Goal: Task Accomplishment & Management: Manage account settings

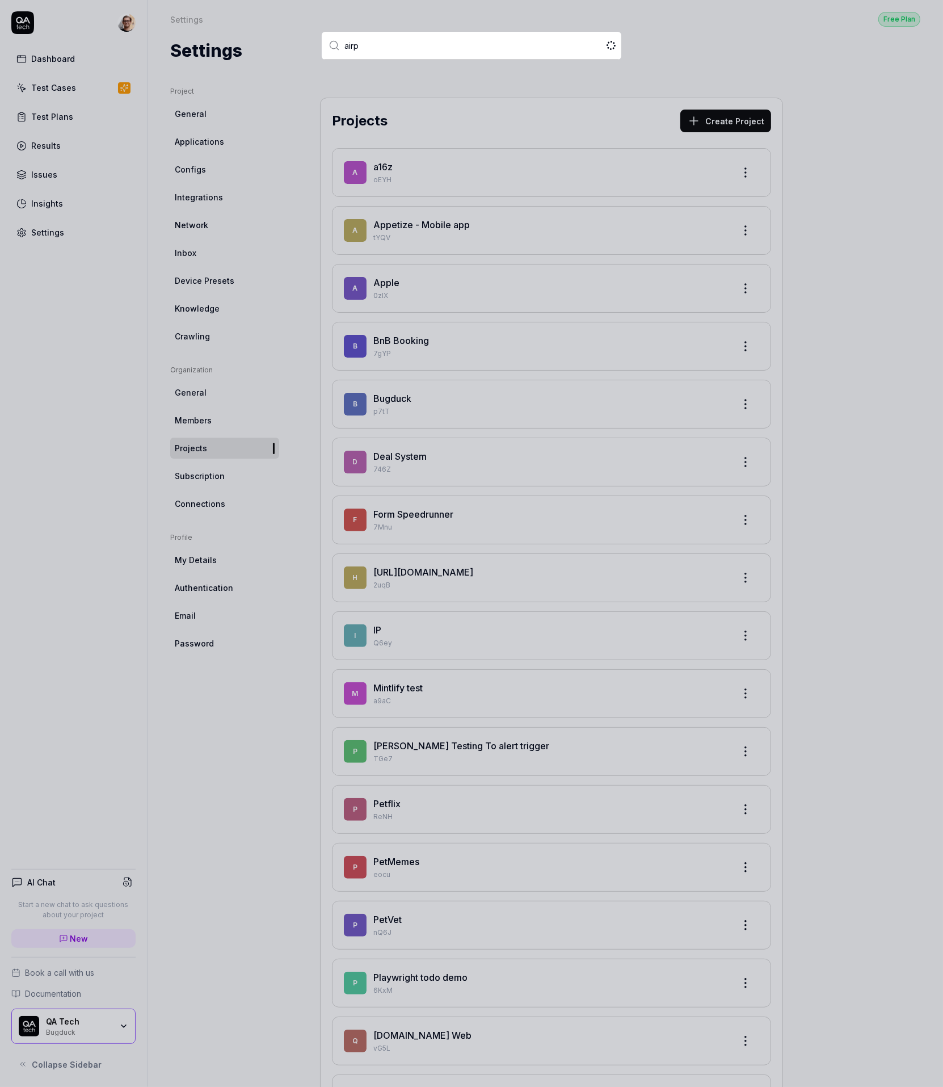
type input "airpe"
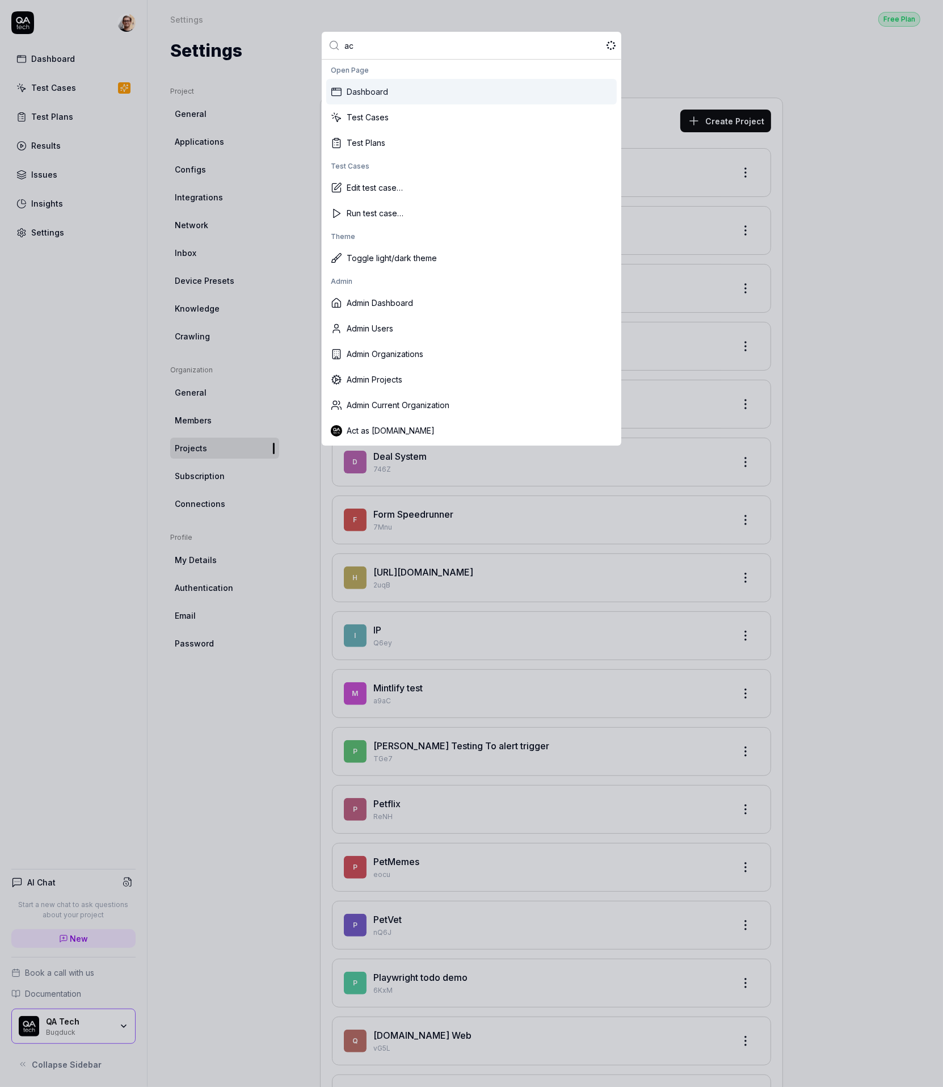
type input "act"
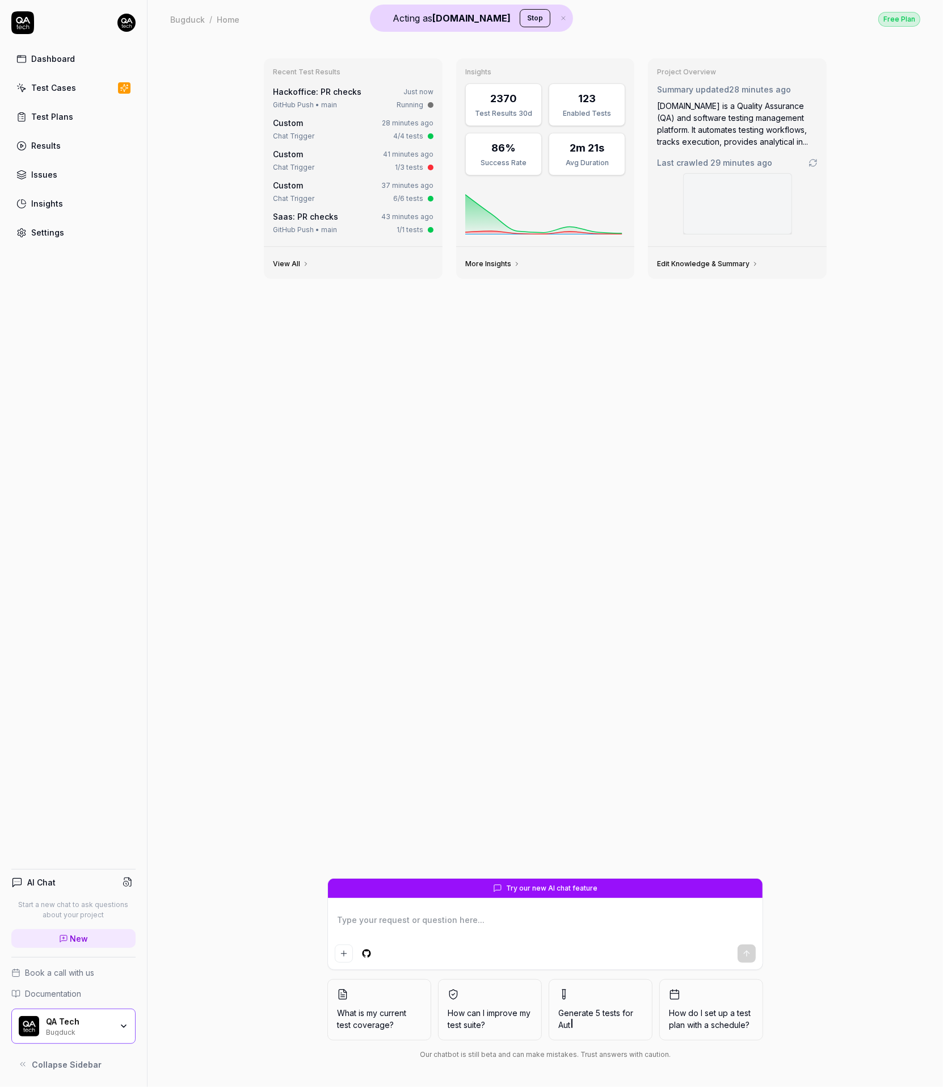
type textarea "*"
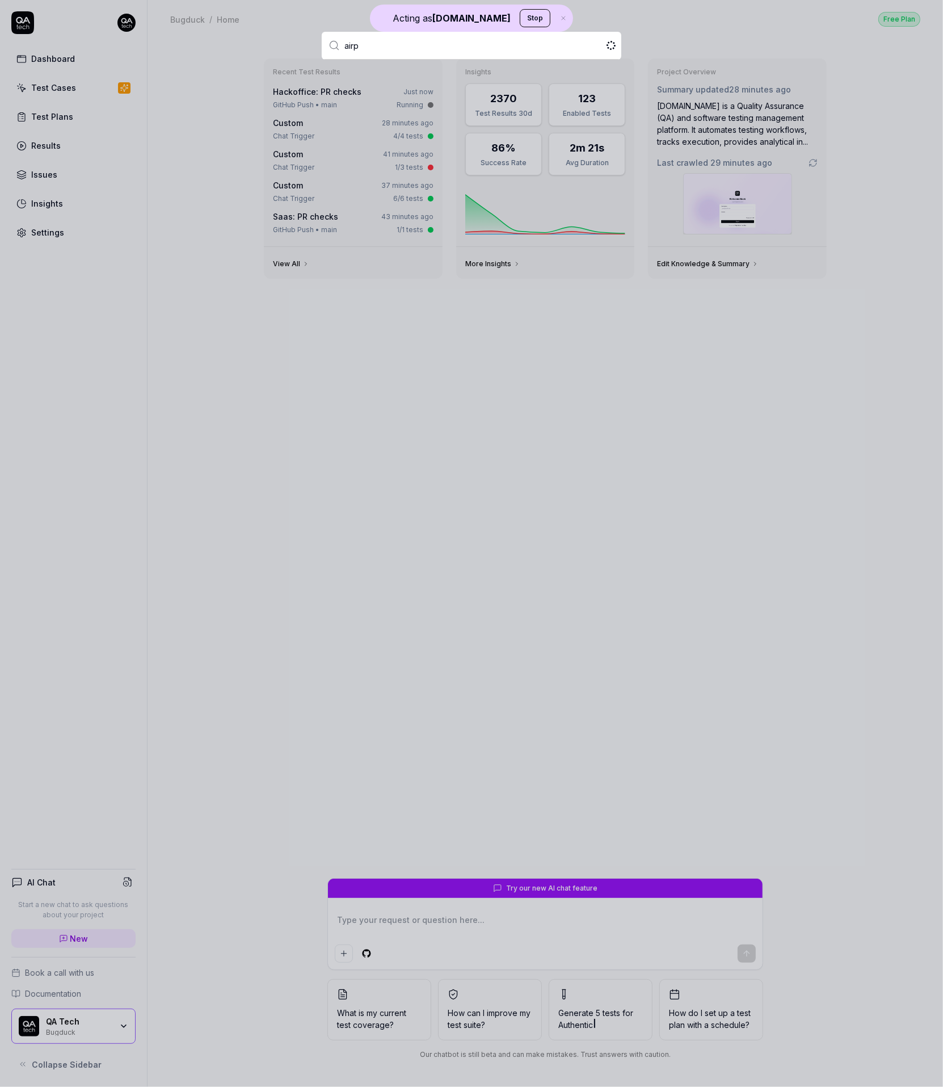
type input "airpe"
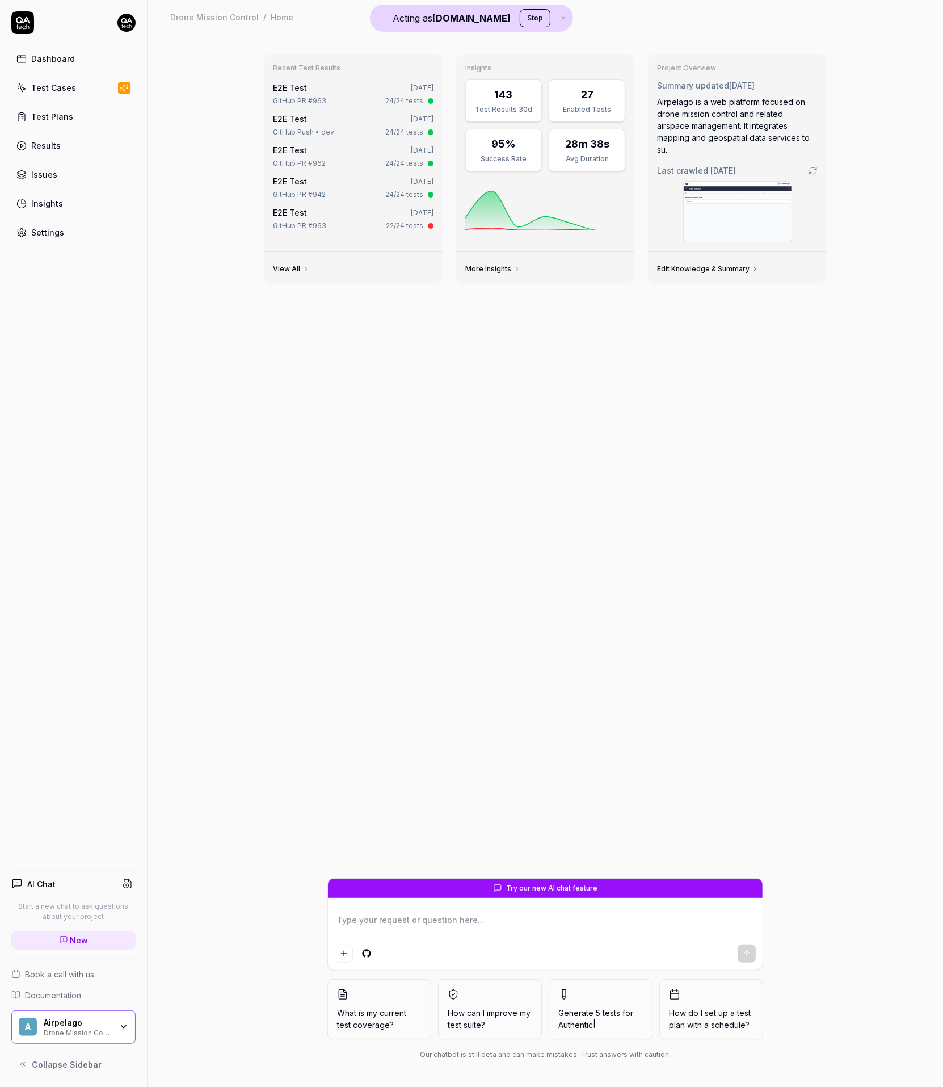
type textarea "*"
click at [62, 242] on link "Settings" at bounding box center [73, 232] width 124 height 22
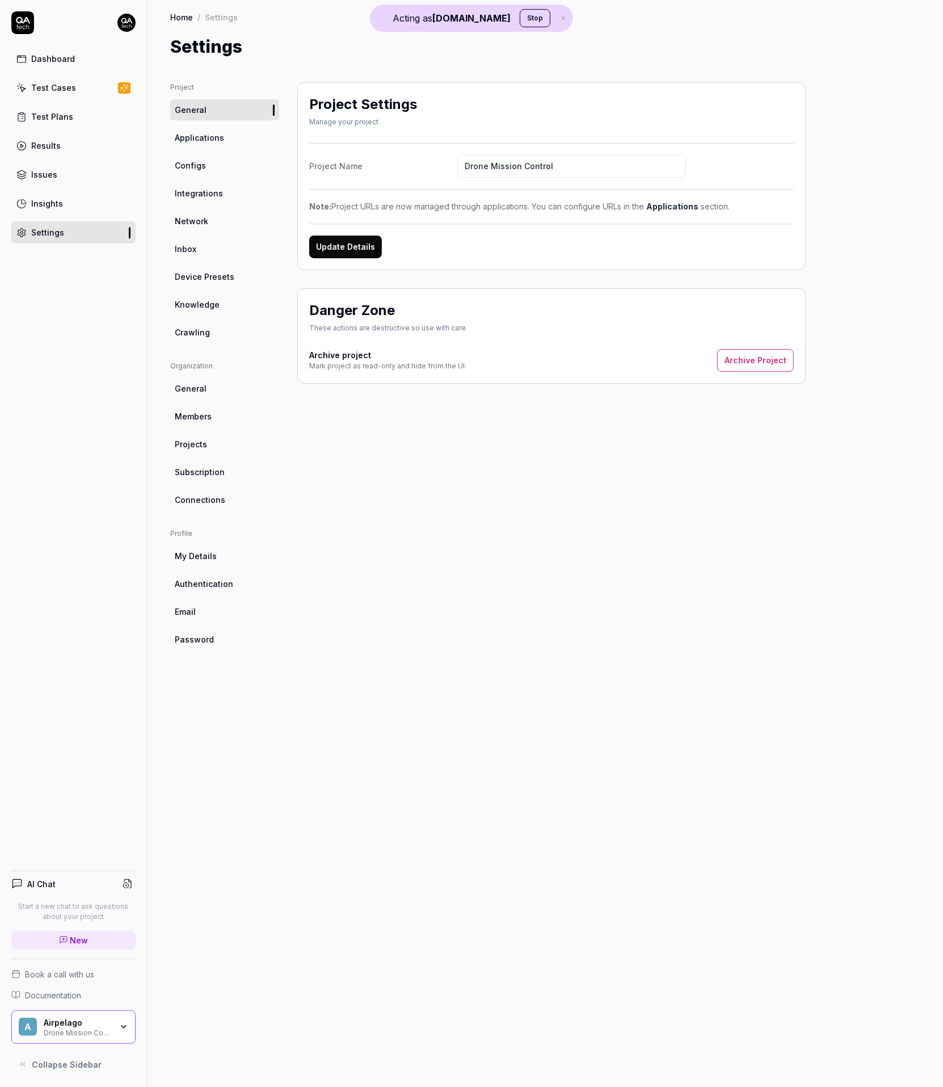
click at [239, 473] on link "Subscription" at bounding box center [224, 471] width 109 height 21
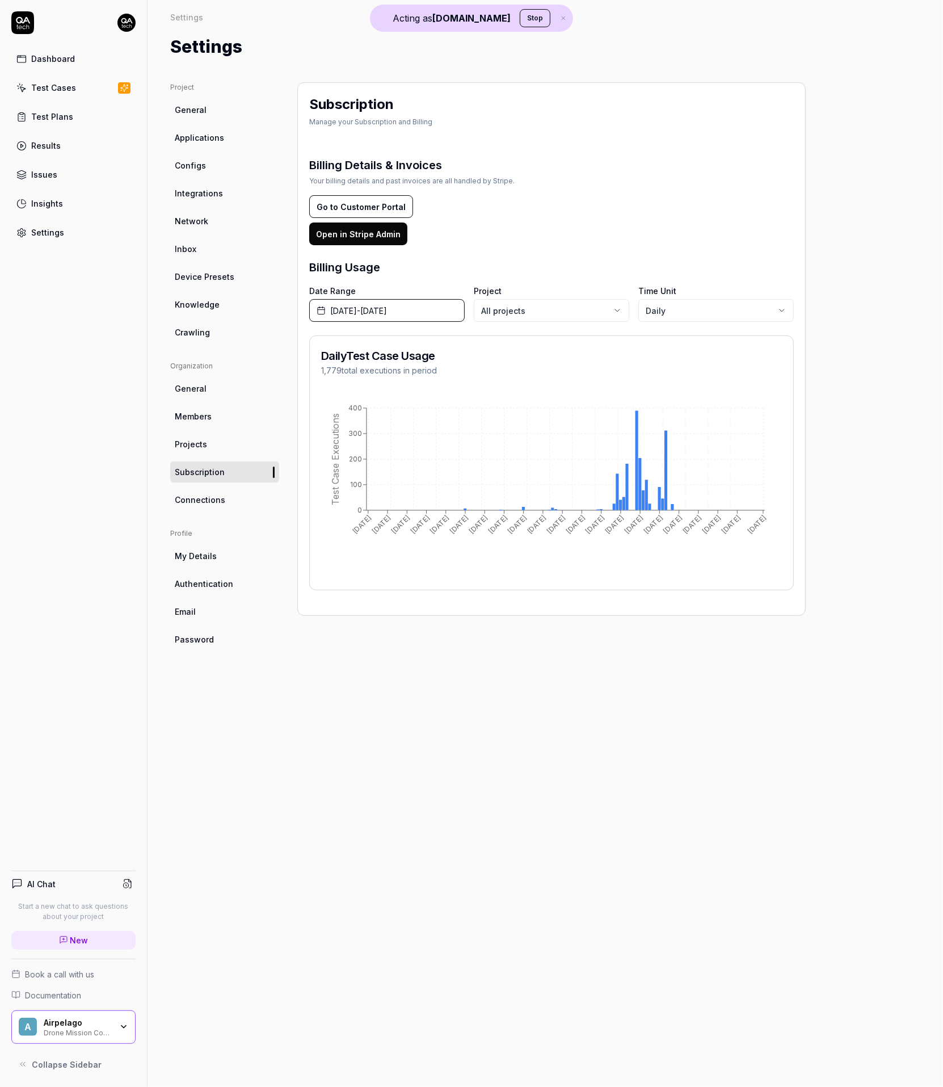
click at [378, 204] on button "Go to Customer Portal" at bounding box center [361, 206] width 104 height 23
